Goal: Check status: Check status

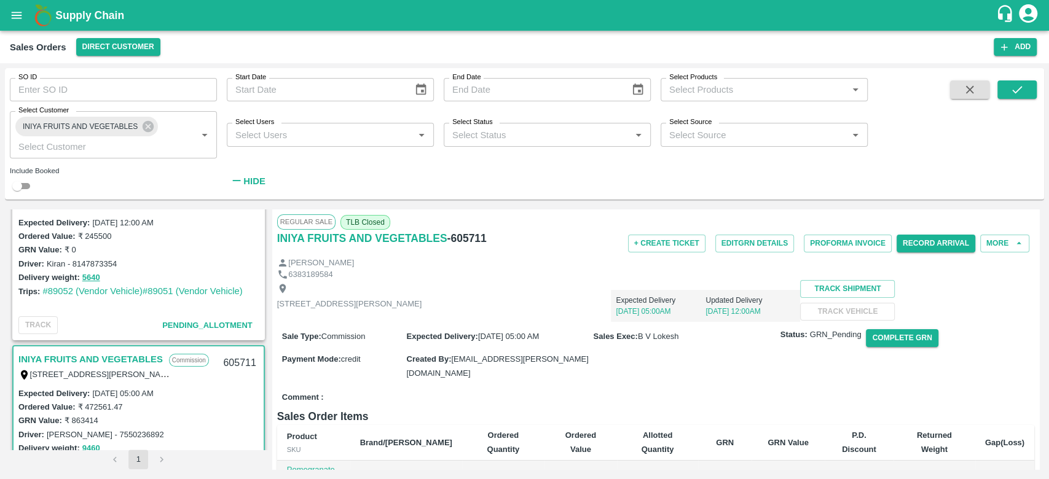
scroll to position [207, 0]
click at [100, 291] on link "#89052 (Vendor Vehicle)" at bounding box center [92, 293] width 100 height 10
click at [173, 294] on link "#89051 (Vendor Vehicle)" at bounding box center [193, 293] width 100 height 10
